Goal: Information Seeking & Learning: Learn about a topic

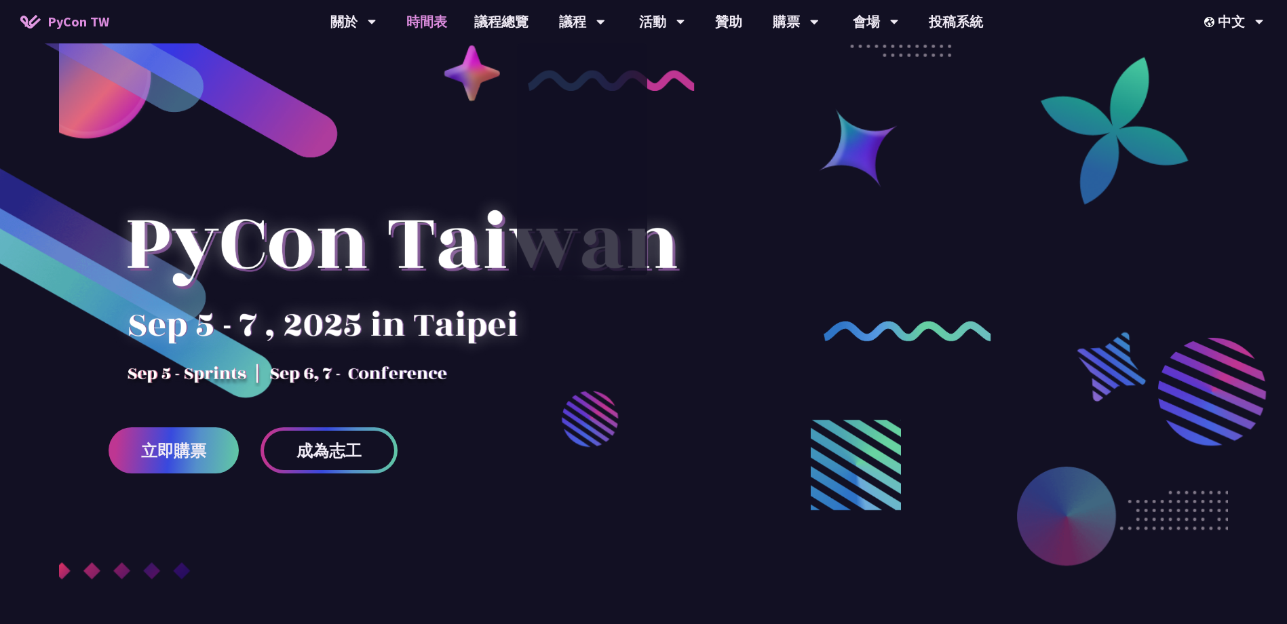
click at [442, 12] on link "時間表" at bounding box center [427, 21] width 68 height 43
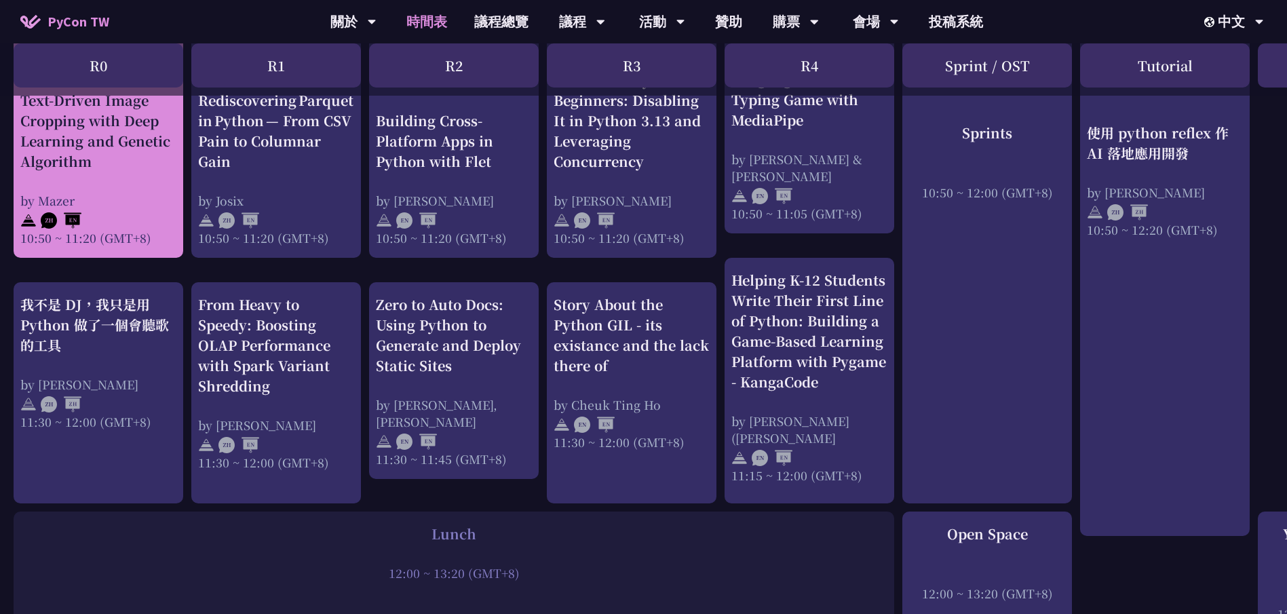
scroll to position [611, 0]
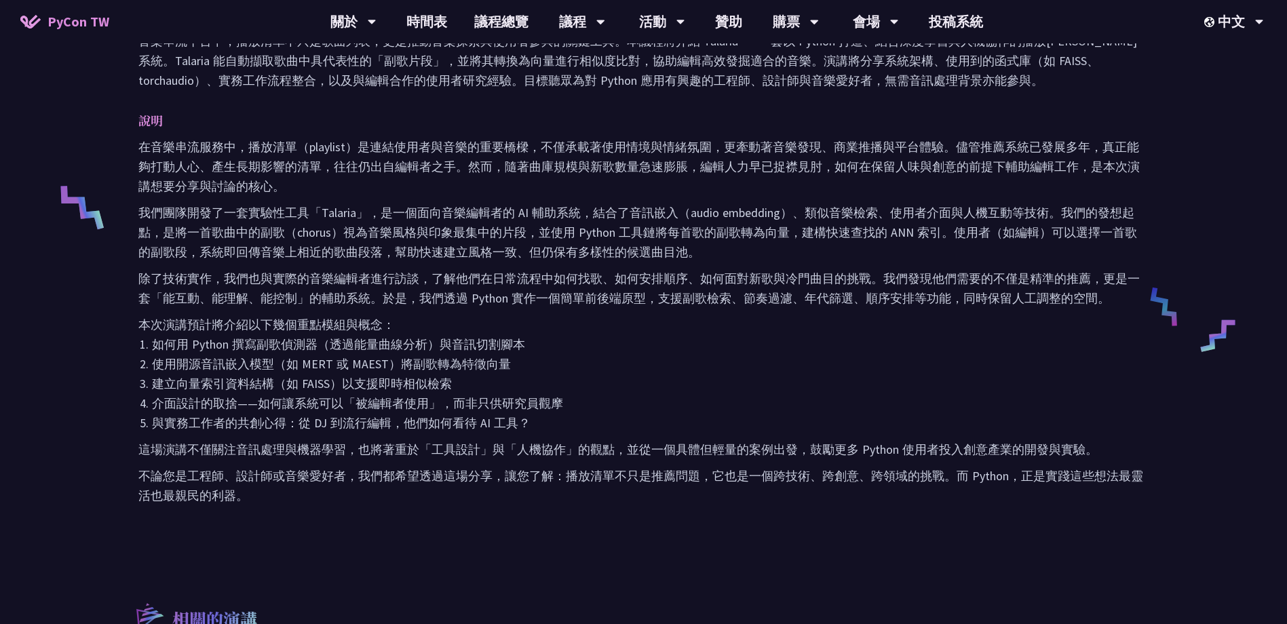
scroll to position [271, 0]
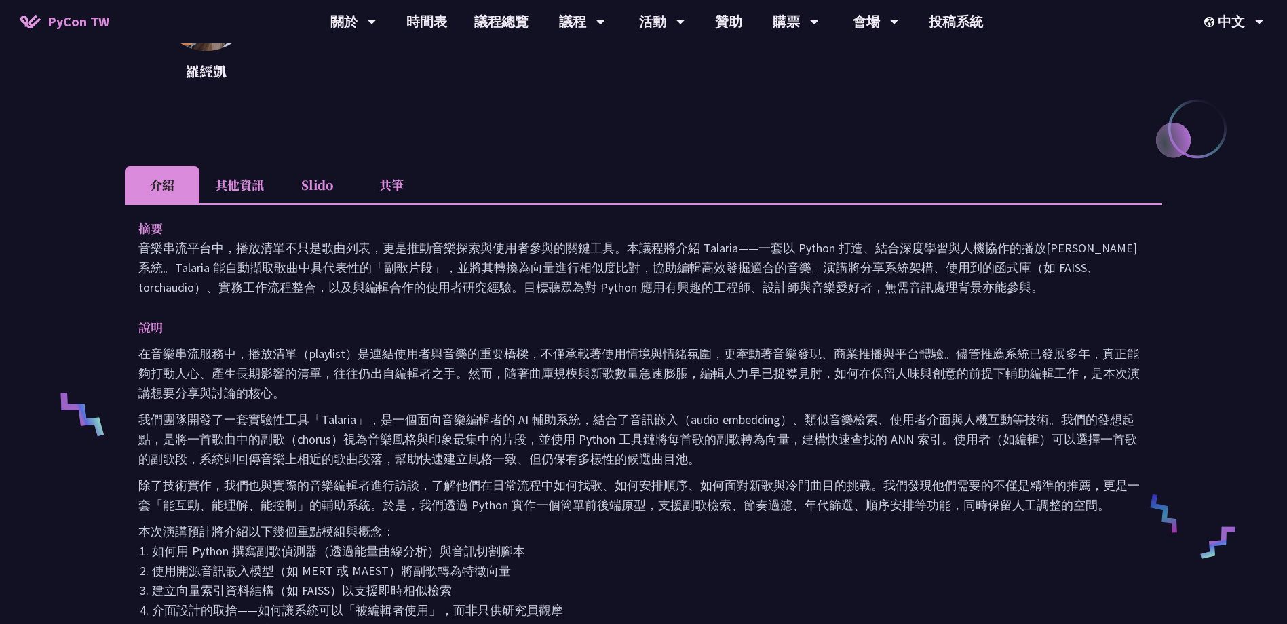
click at [243, 179] on li "其他資訊" at bounding box center [240, 184] width 80 height 37
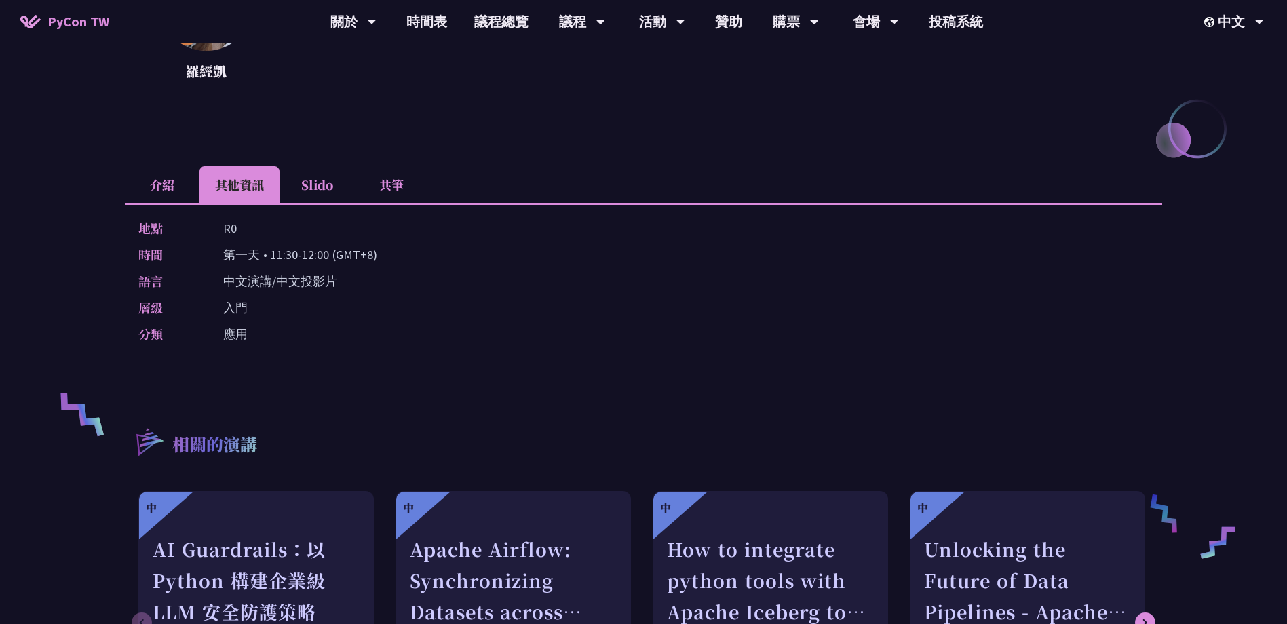
click at [318, 191] on li "Slido" at bounding box center [317, 184] width 75 height 37
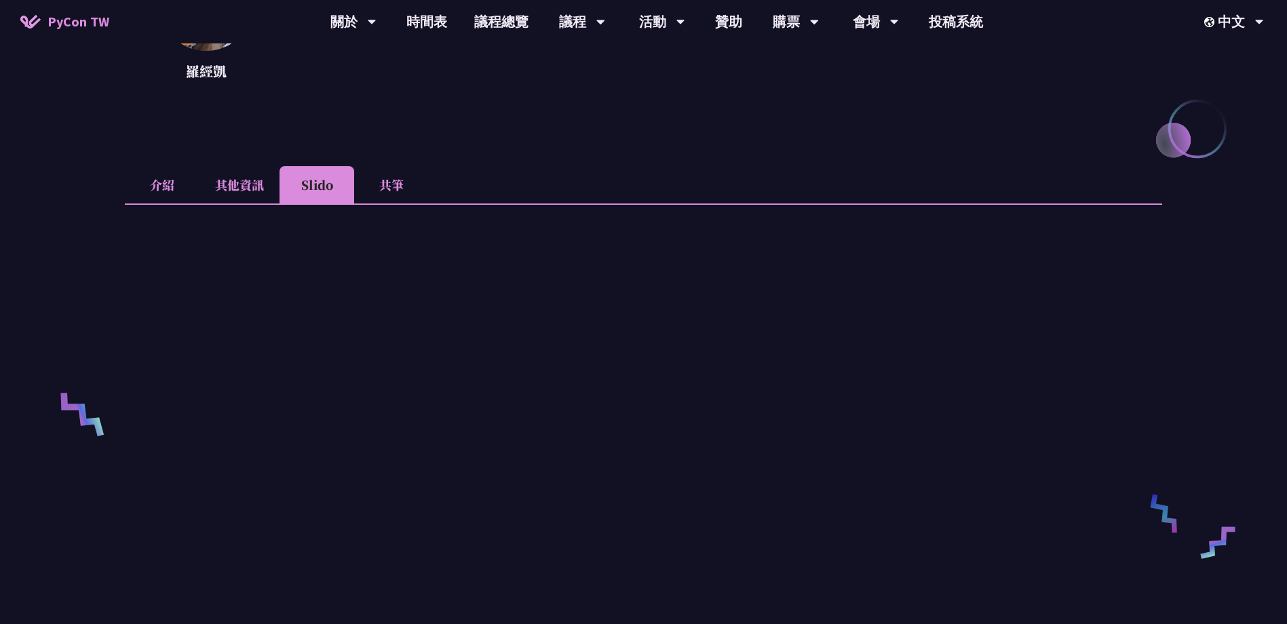
click at [388, 172] on li "共筆" at bounding box center [391, 184] width 75 height 37
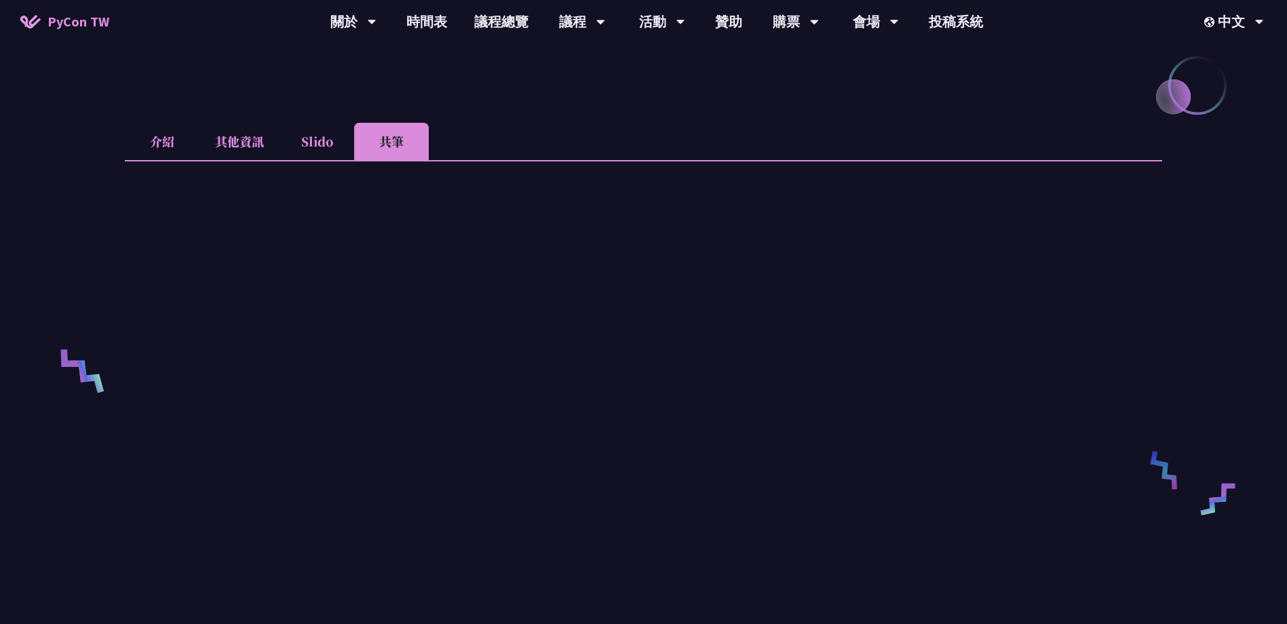
scroll to position [339, 0]
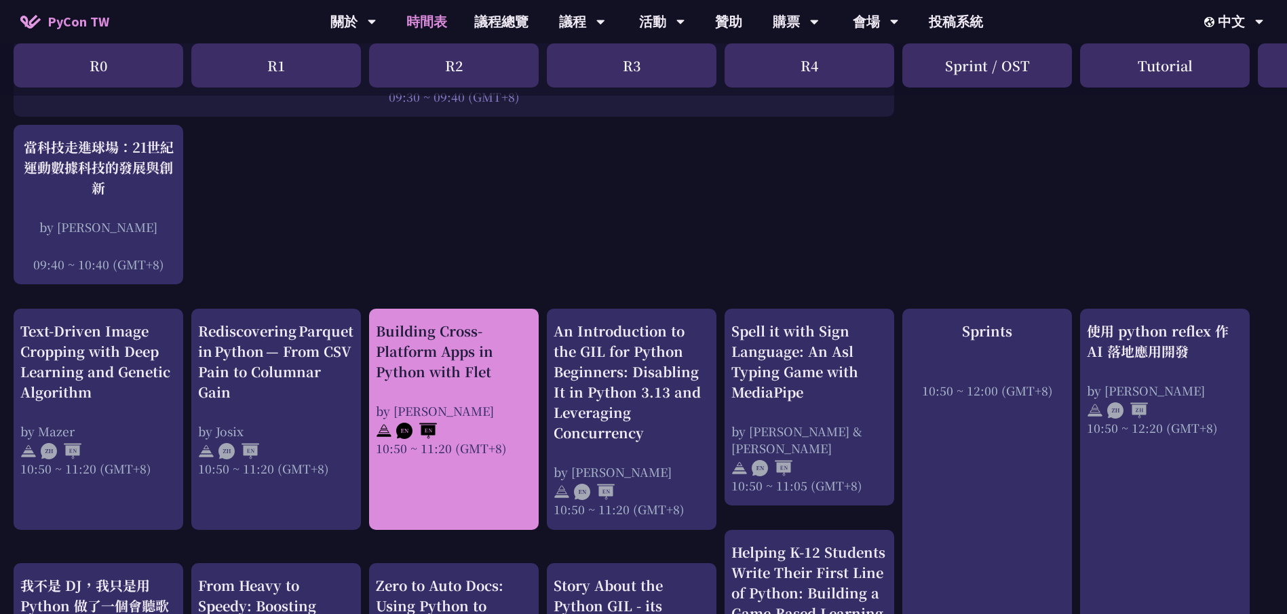
scroll to position [339, 0]
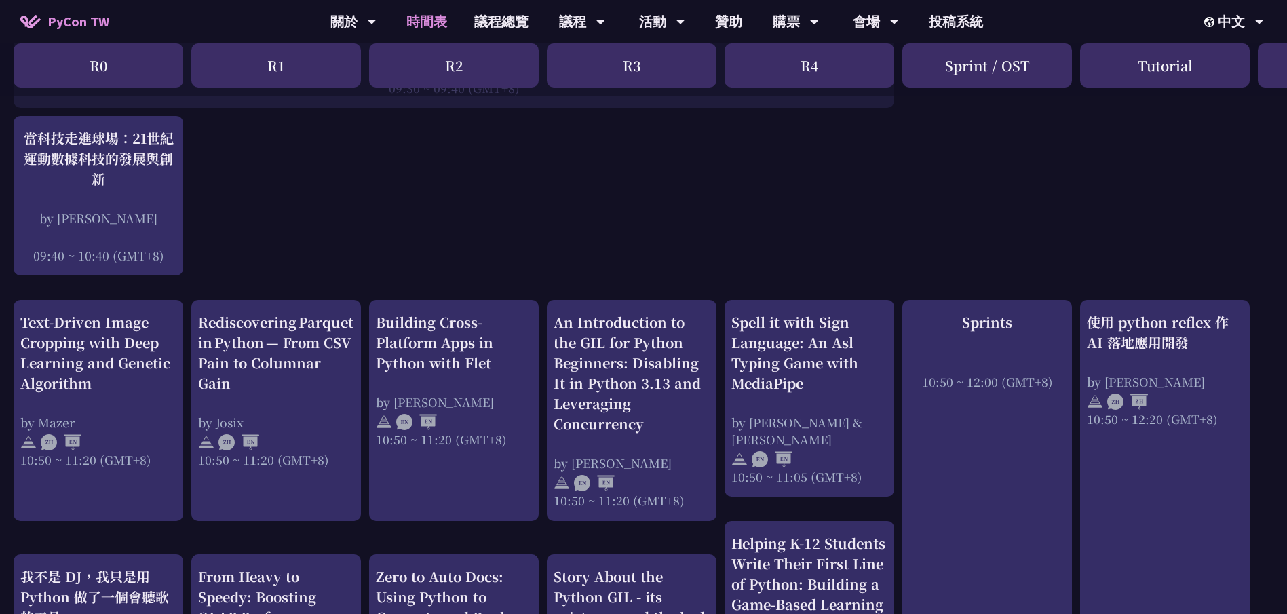
drag, startPoint x: 375, startPoint y: 262, endPoint x: 723, endPoint y: 204, distance: 353.6
